Goal: Obtain resource: Download file/media

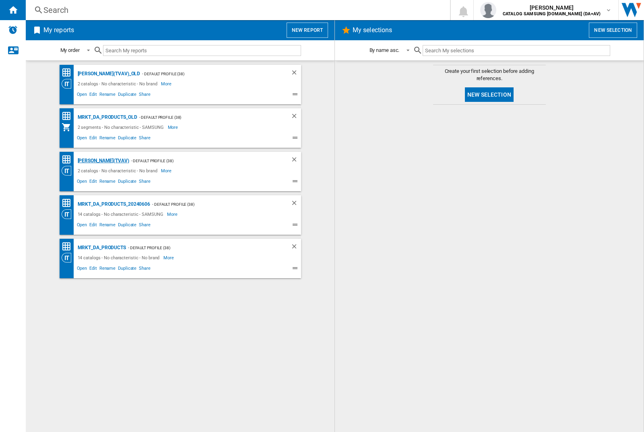
click at [89, 160] on div "JAY(TVAV)" at bounding box center [102, 161] width 53 height 10
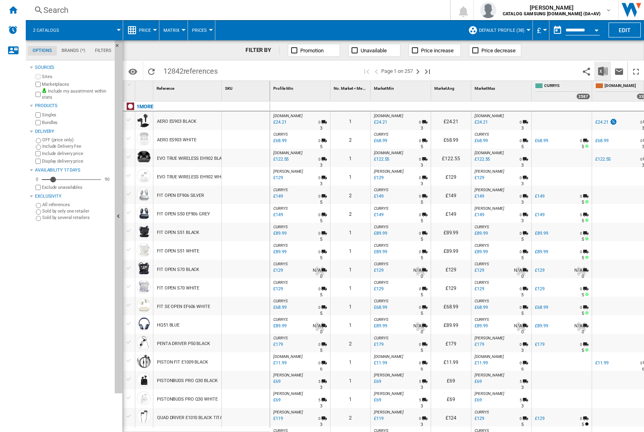
click at [603, 71] on img "Download in Excel" at bounding box center [603, 71] width 10 height 10
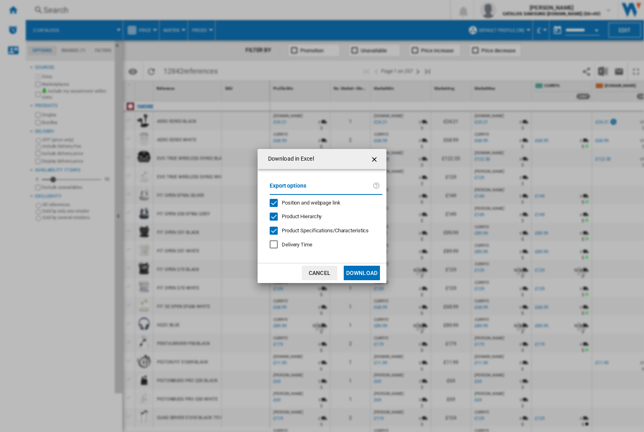
click at [323, 202] on span "Position and webpage link" at bounding box center [311, 203] width 59 height 6
click at [362, 273] on button "Download" at bounding box center [362, 272] width 36 height 14
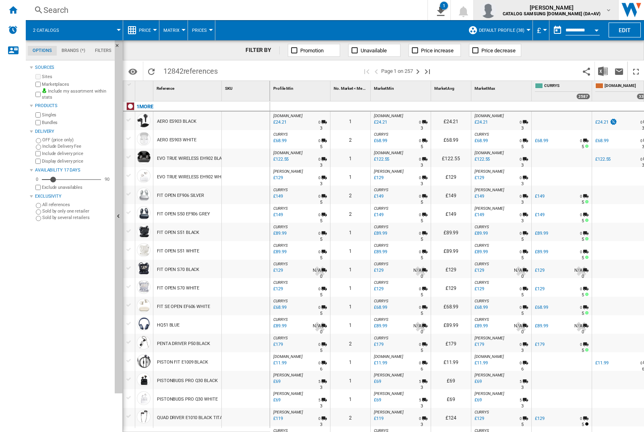
click at [496, 10] on img "button" at bounding box center [488, 10] width 16 height 16
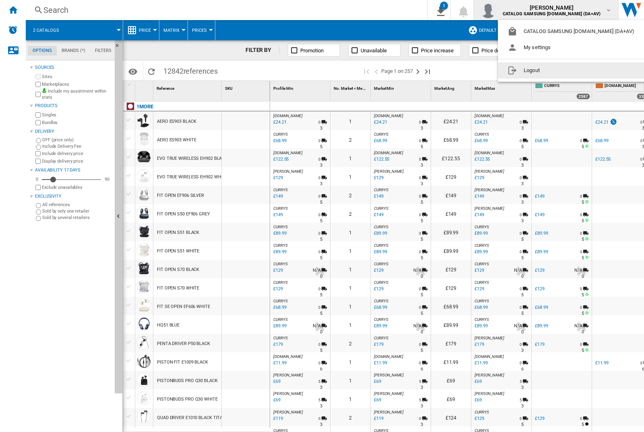
click at [560, 70] on button "Logout" at bounding box center [572, 70] width 149 height 16
